Goal: Task Accomplishment & Management: Manage account settings

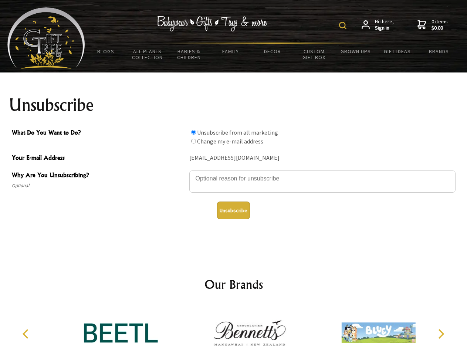
click at [344, 25] on img at bounding box center [342, 25] width 7 height 7
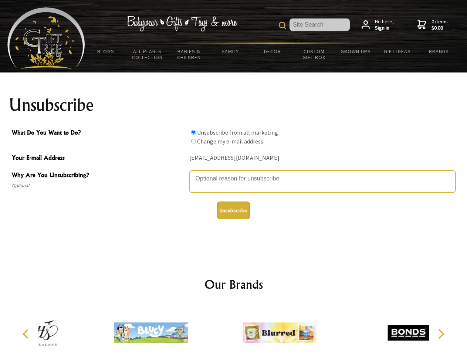
click at [234, 173] on textarea "Why Are You Unsubscribing?" at bounding box center [322, 181] width 266 height 22
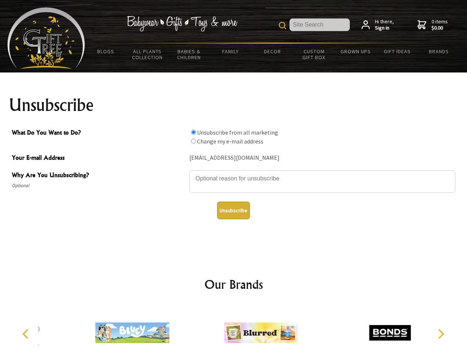
click at [193, 132] on input "What Do You Want to Do?" at bounding box center [193, 132] width 5 height 5
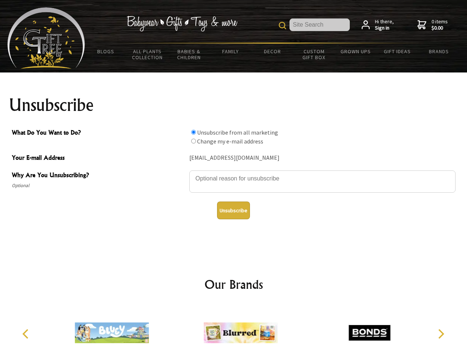
click at [193, 141] on input "What Do You Want to Do?" at bounding box center [193, 141] width 5 height 5
radio input "true"
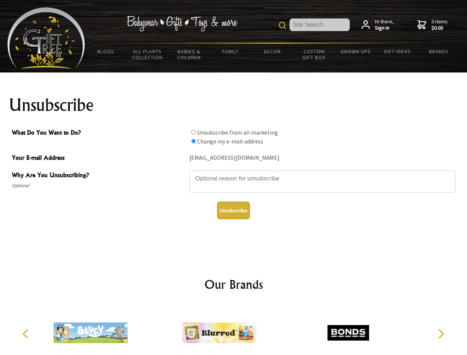
click at [233, 210] on button "Unsubscribe" at bounding box center [233, 210] width 33 height 18
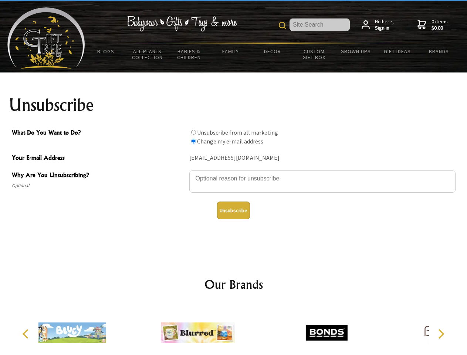
click at [234, 330] on div at bounding box center [197, 334] width 129 height 58
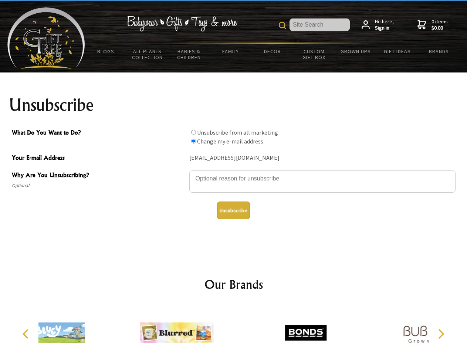
click at [27, 334] on icon "Previous" at bounding box center [26, 334] width 10 height 10
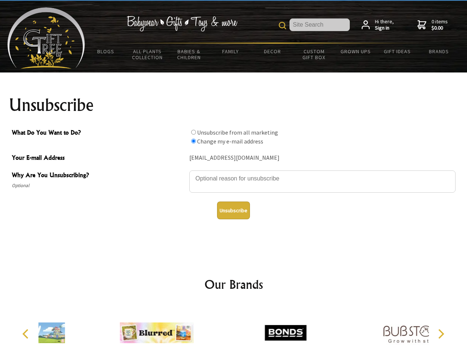
click at [440, 334] on icon "Next" at bounding box center [440, 334] width 10 height 10
